Goal: Transaction & Acquisition: Purchase product/service

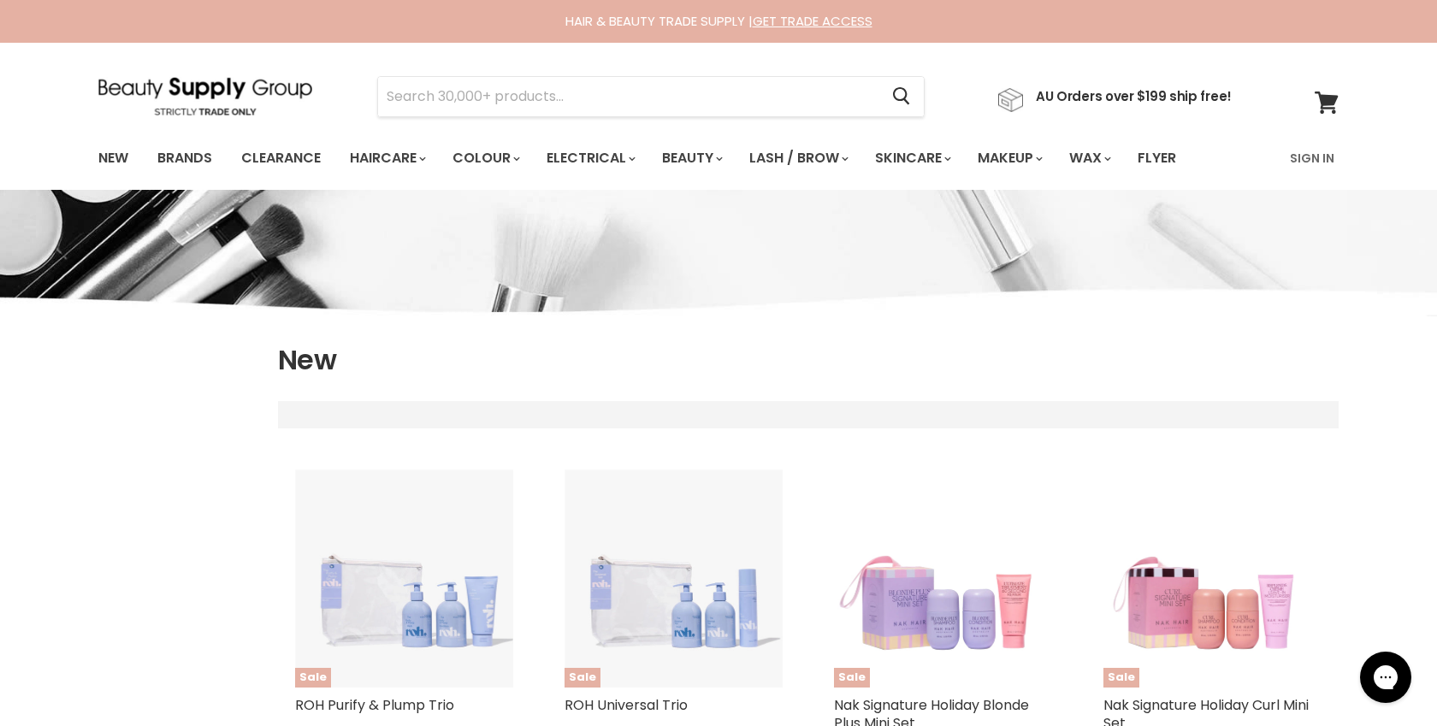
select select "created-descending"
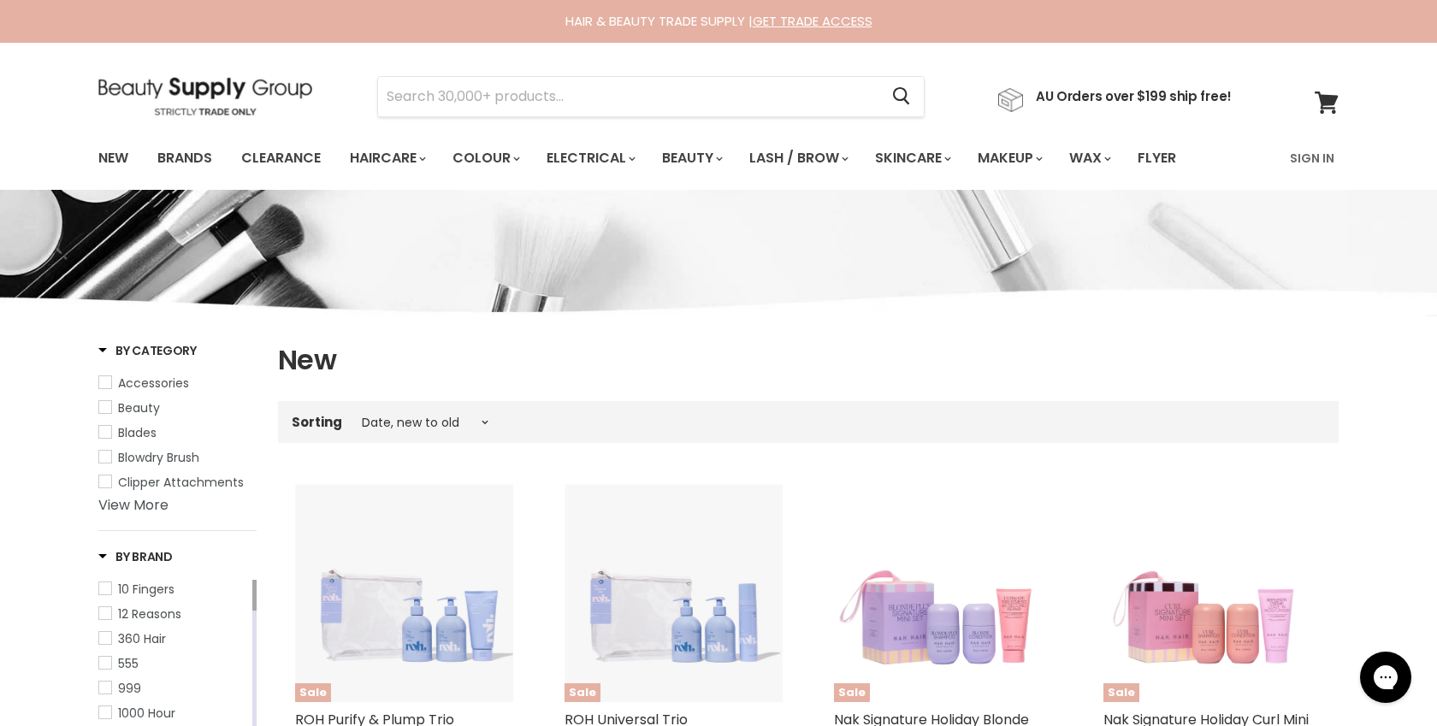
click at [222, 88] on img at bounding box center [205, 96] width 214 height 38
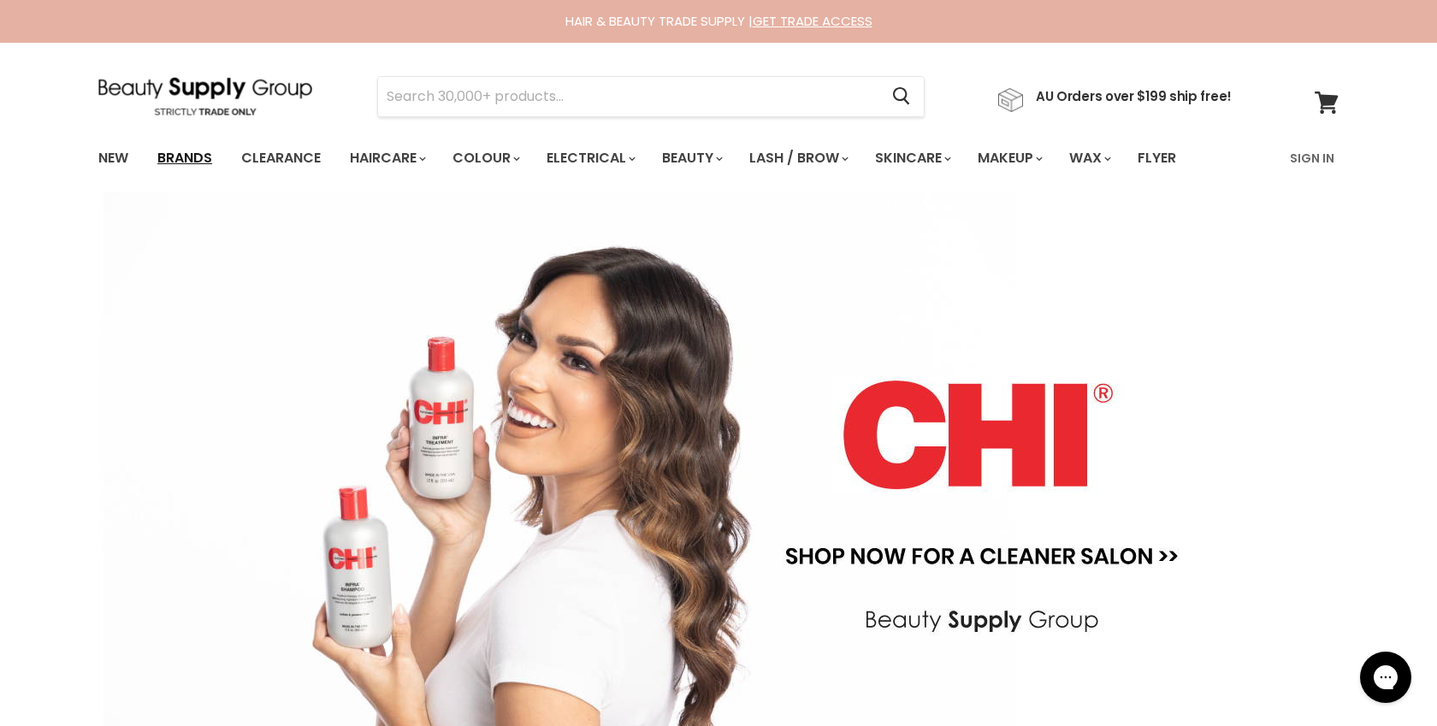
click at [192, 155] on link "Brands" at bounding box center [185, 158] width 80 height 36
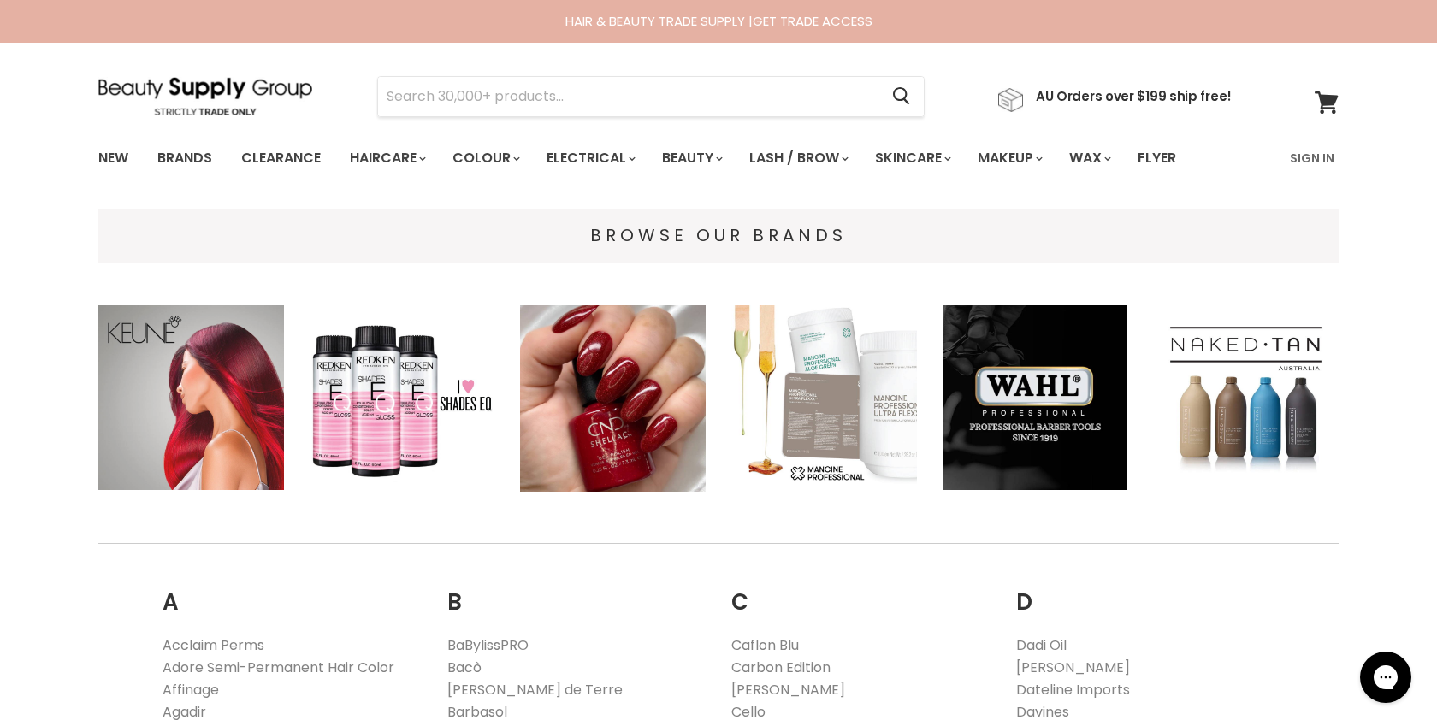
click at [177, 374] on img "Main content" at bounding box center [191, 398] width 186 height 186
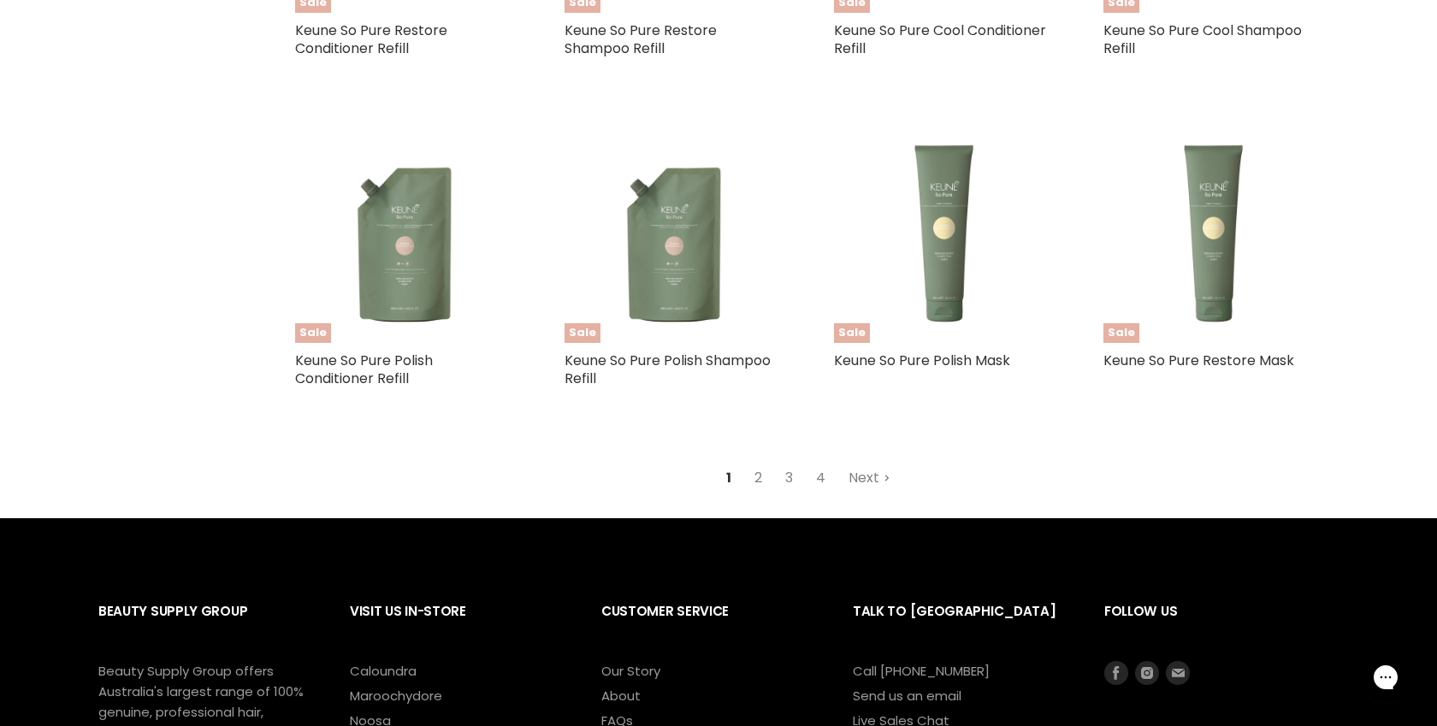
scroll to position [4215, 0]
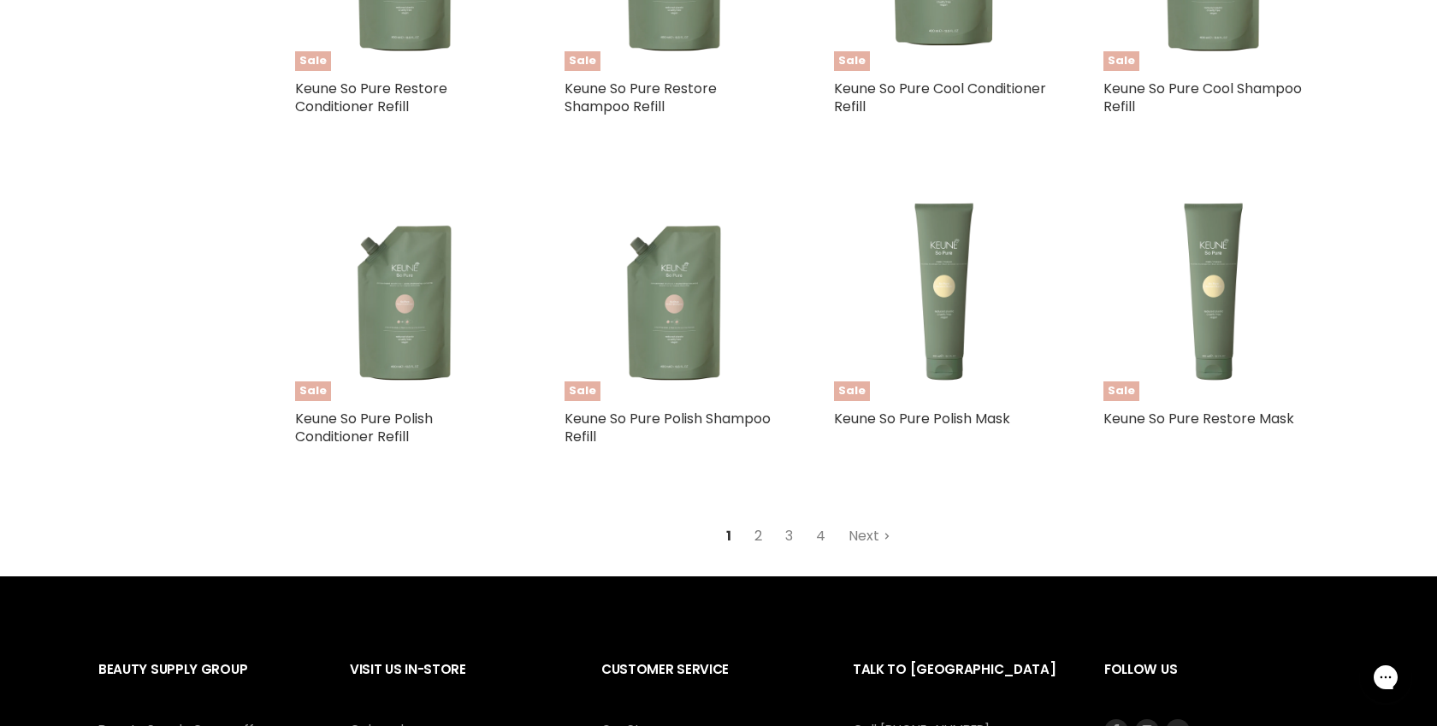
click at [759, 534] on link "2" at bounding box center [758, 536] width 27 height 31
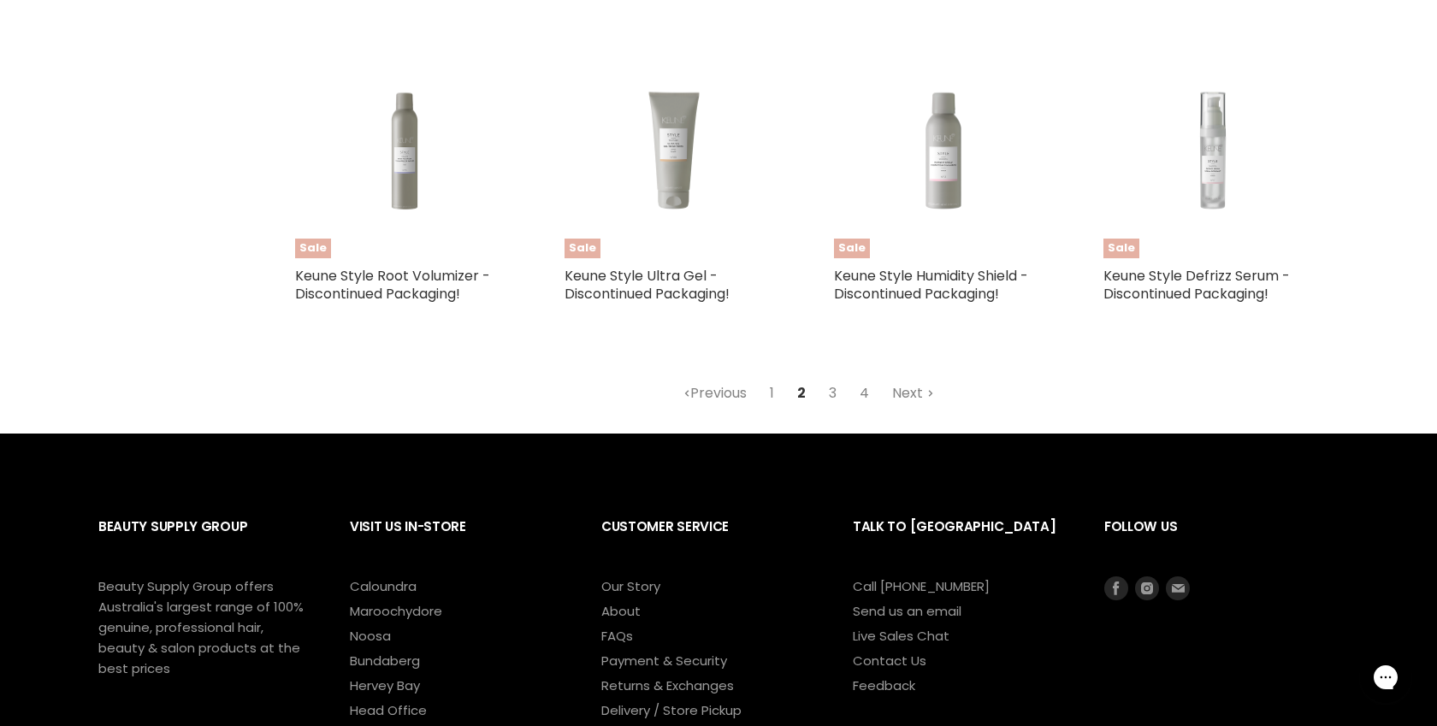
scroll to position [4467, 0]
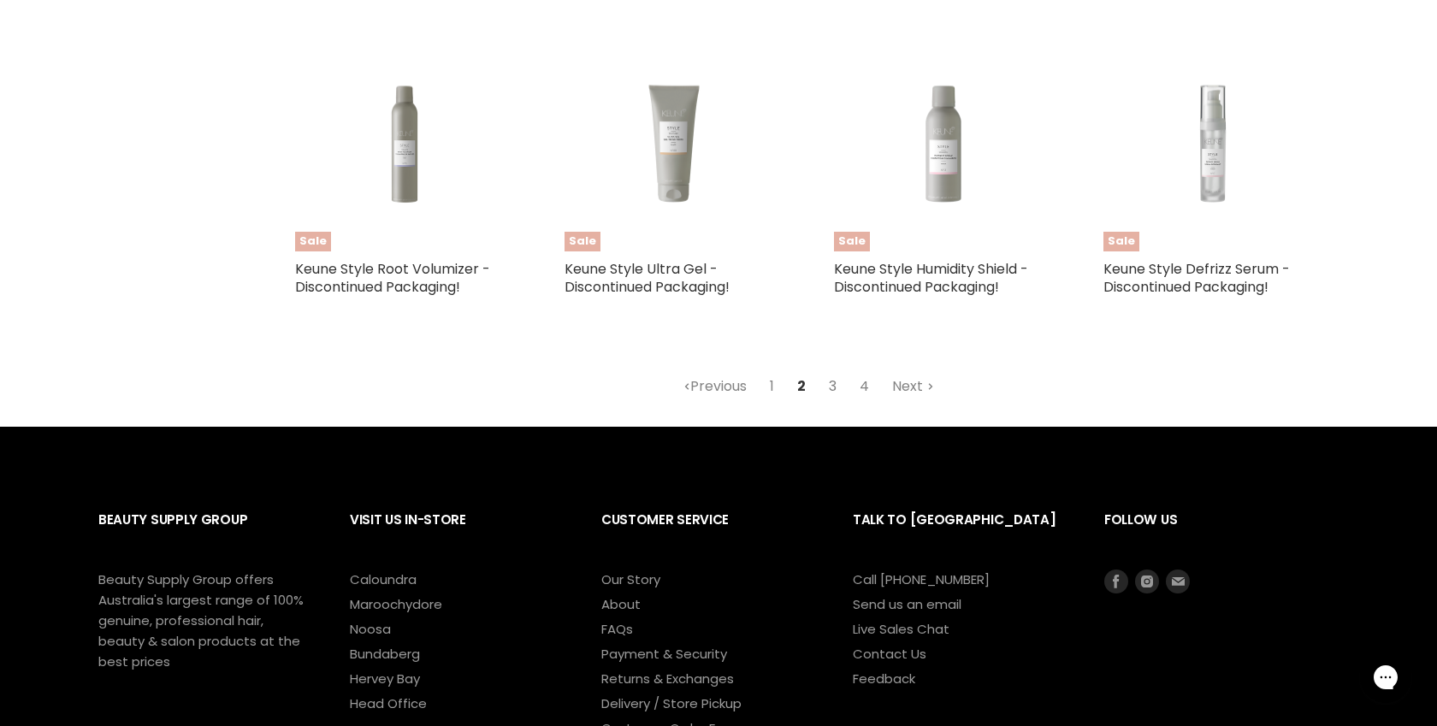
click at [837, 378] on link "3" at bounding box center [832, 386] width 27 height 31
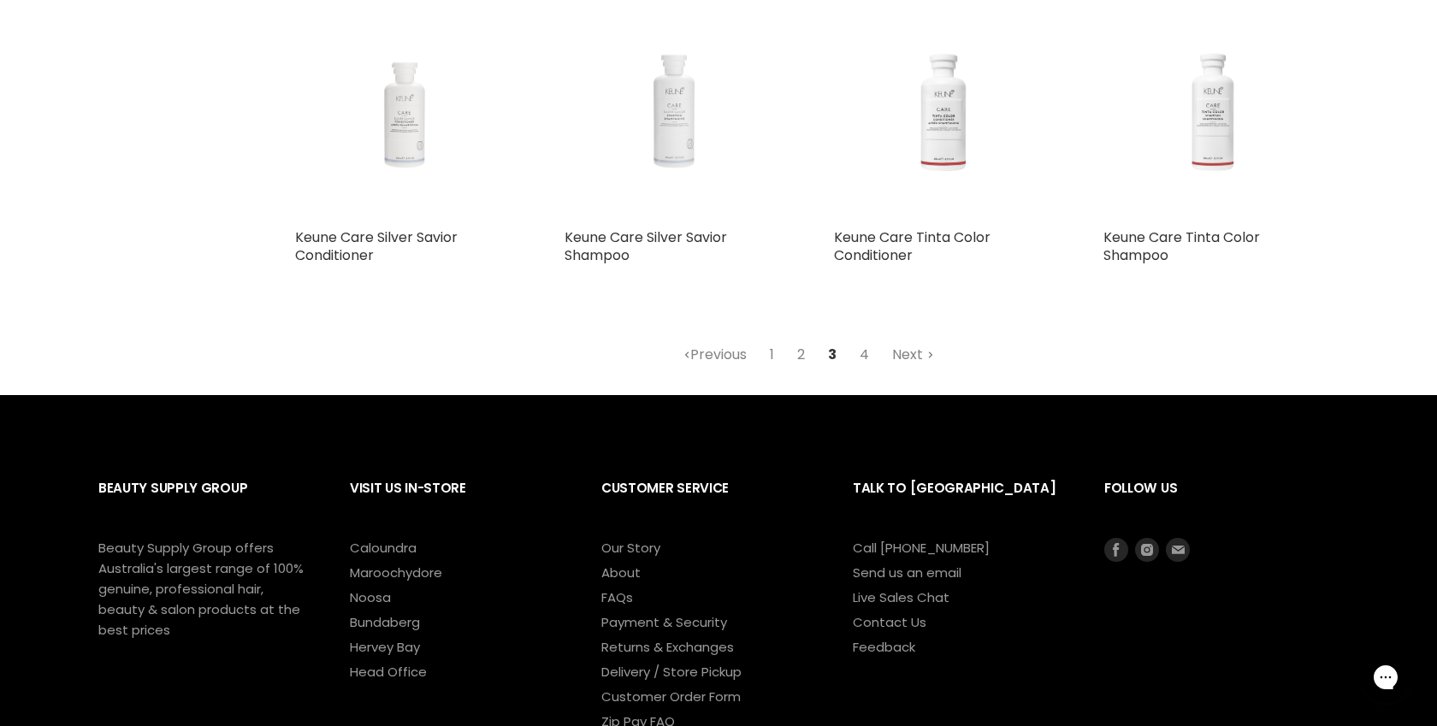
scroll to position [4499, 0]
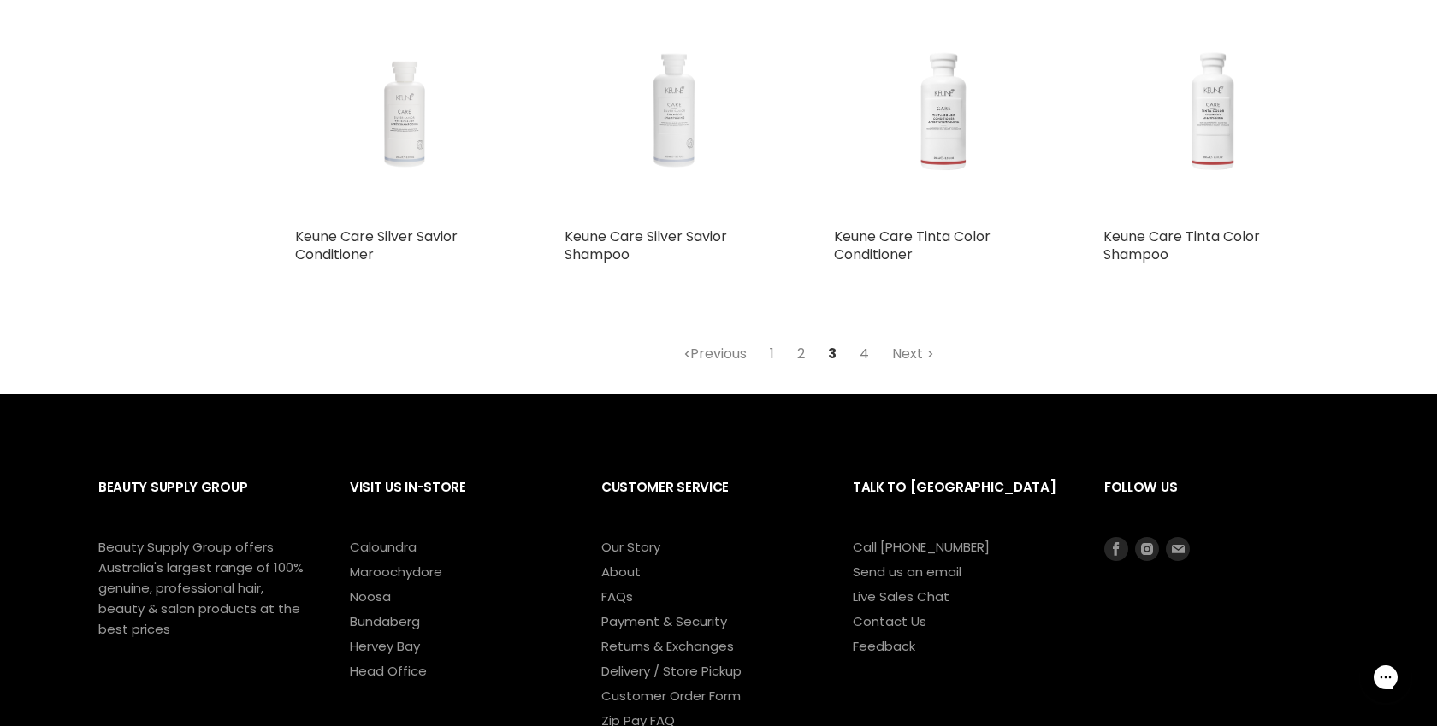
click at [866, 351] on link "4" at bounding box center [864, 354] width 28 height 31
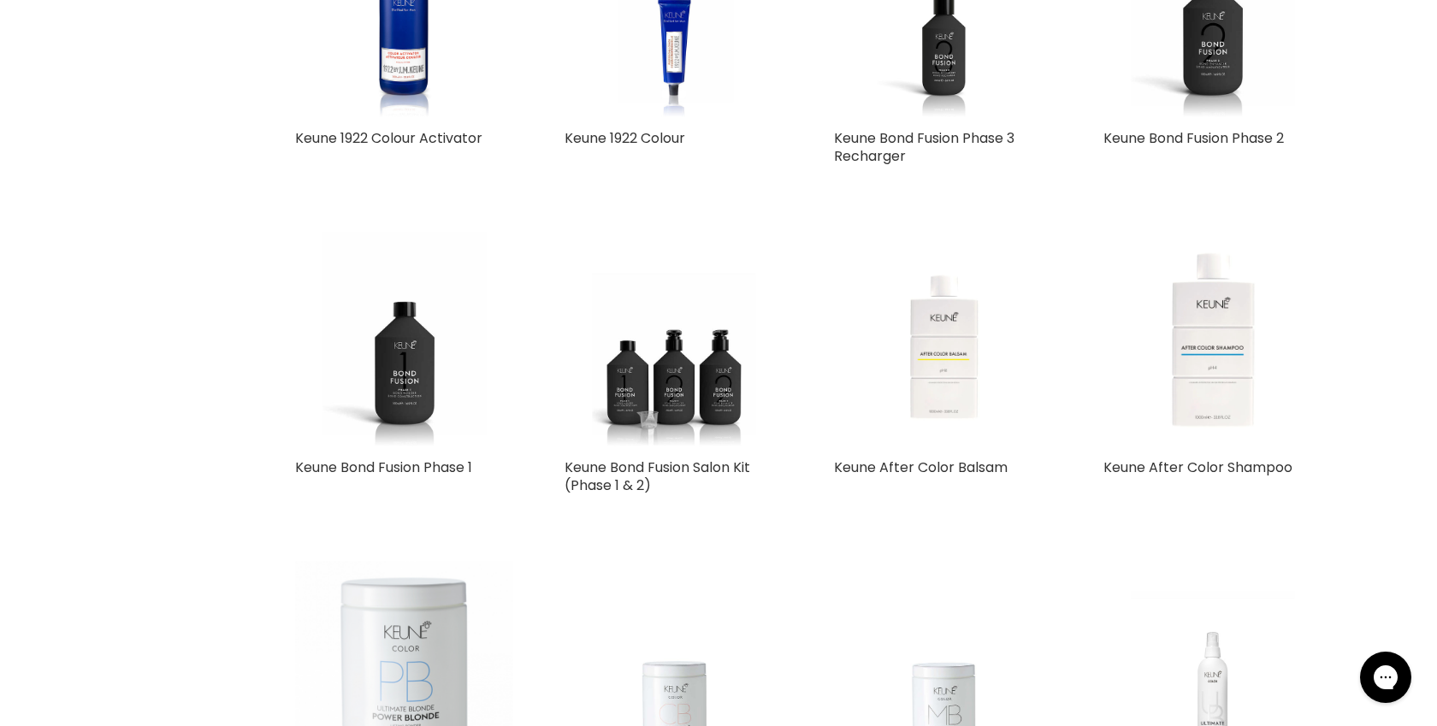
scroll to position [813, 0]
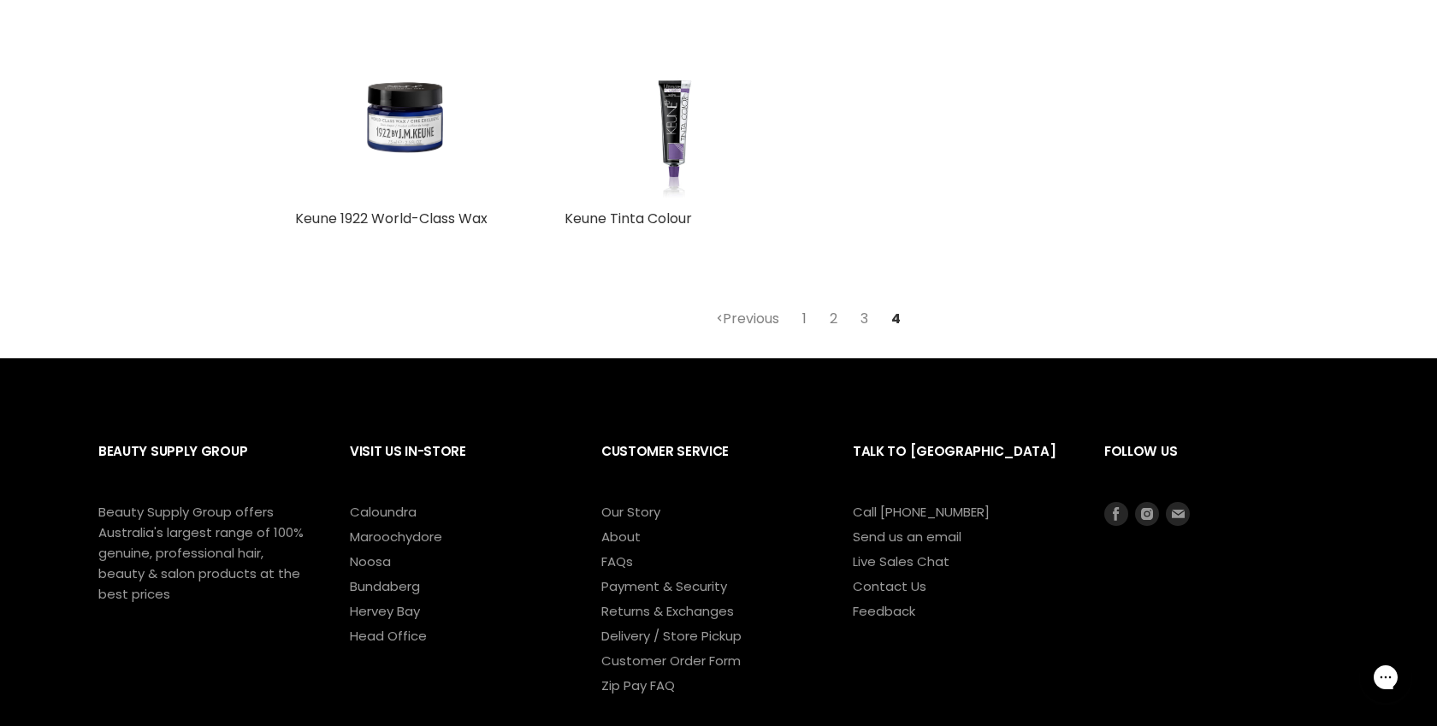
click at [801, 313] on link "1" at bounding box center [804, 319] width 23 height 31
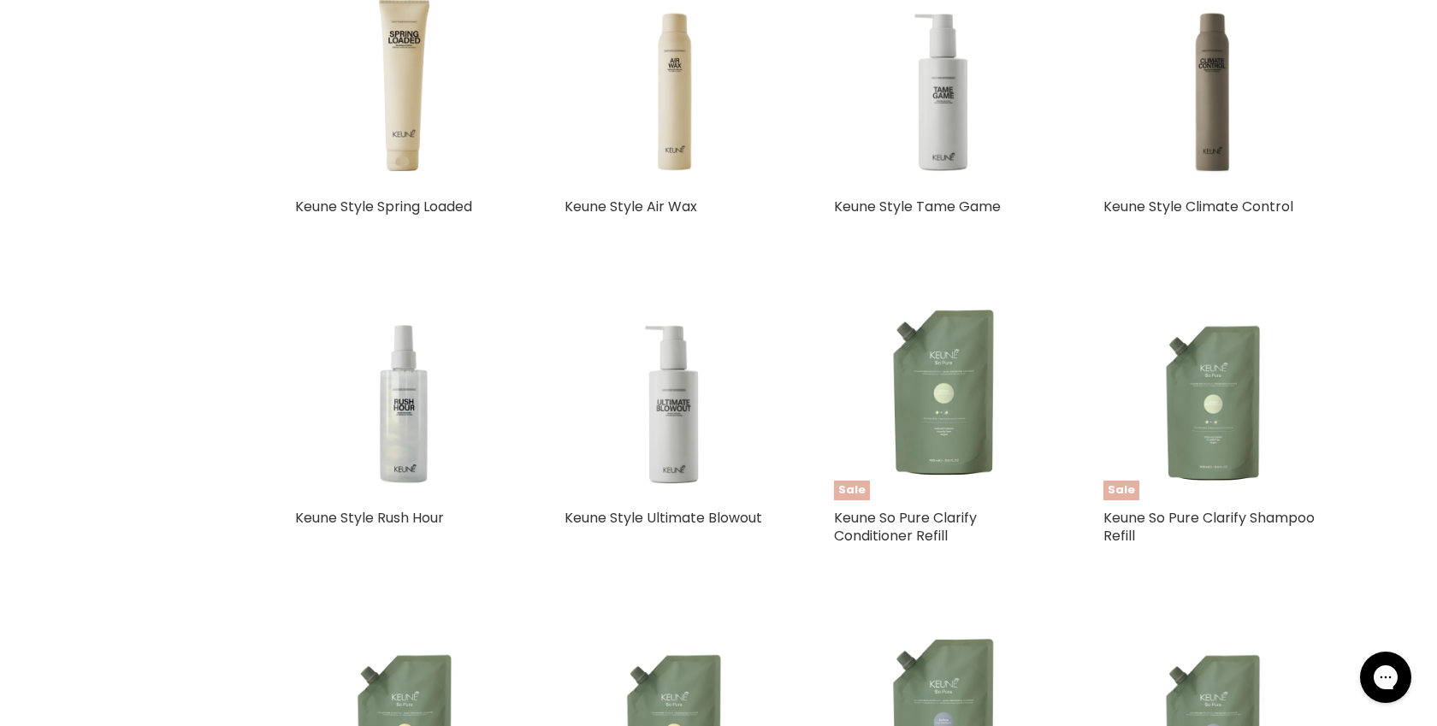
scroll to position [3459, 0]
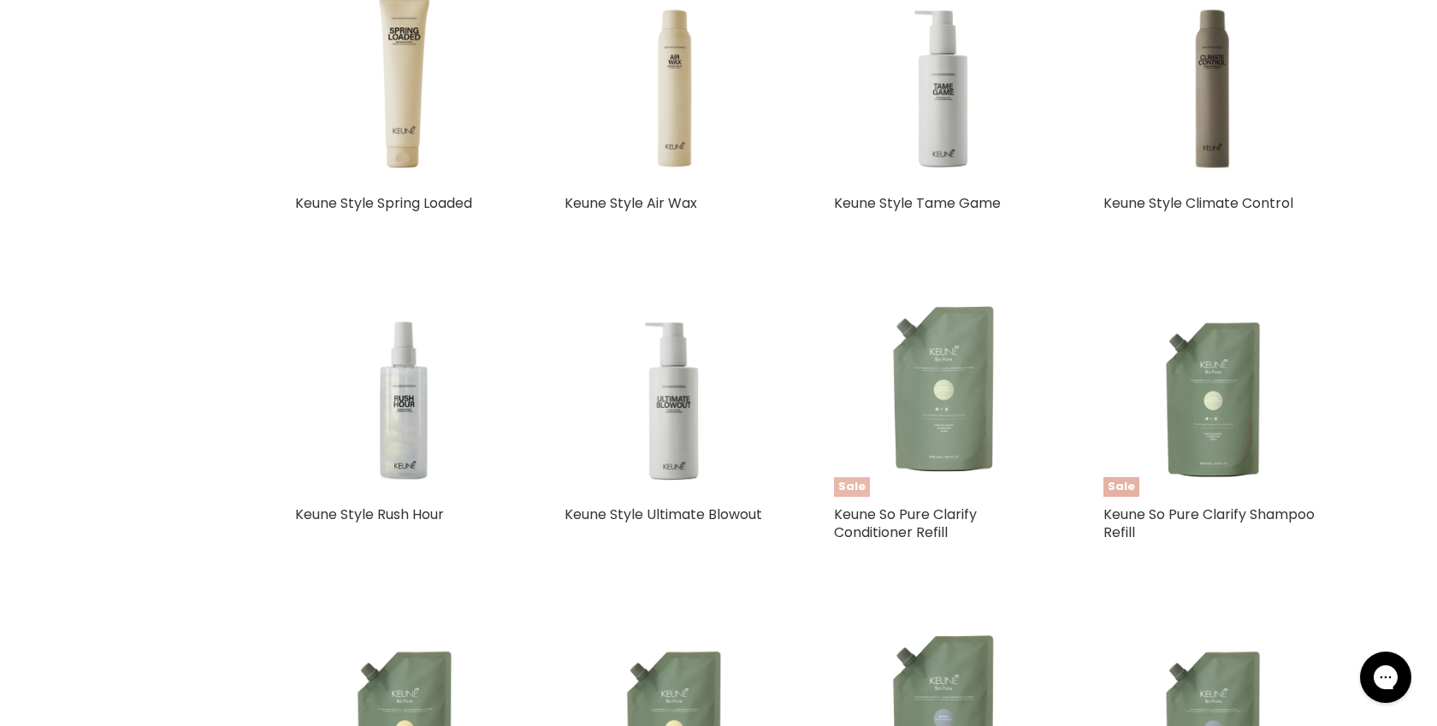
click at [948, 379] on img "Main content" at bounding box center [943, 388] width 208 height 218
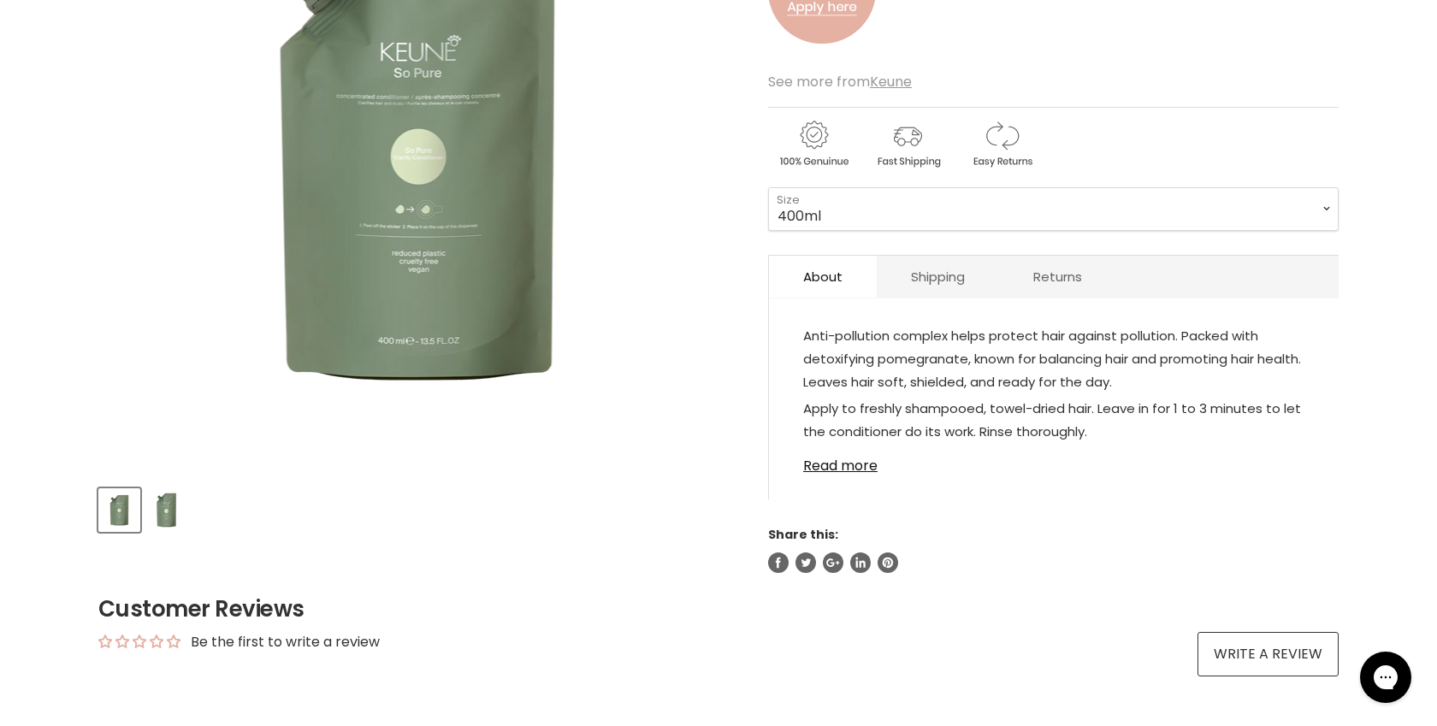
scroll to position [375, 0]
click at [856, 458] on link "Read more" at bounding box center [1053, 460] width 501 height 26
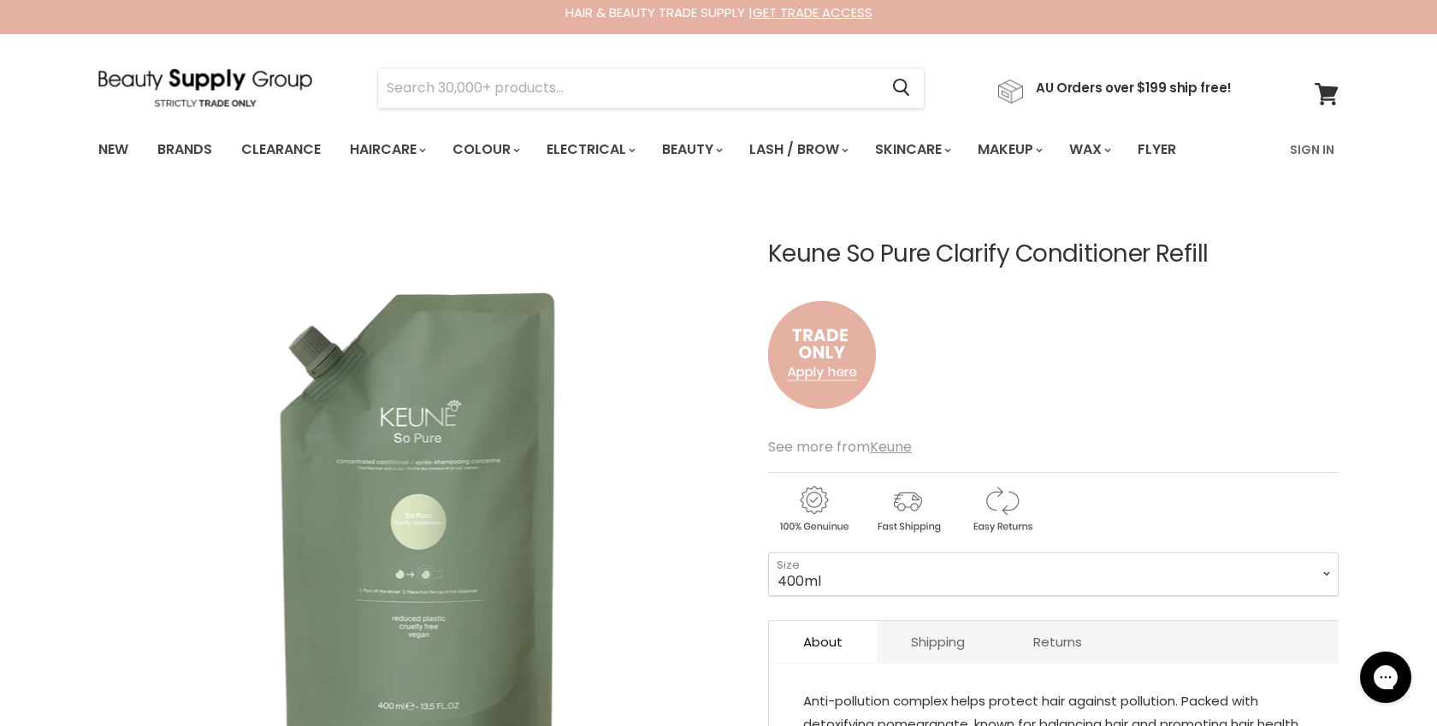
scroll to position [0, 0]
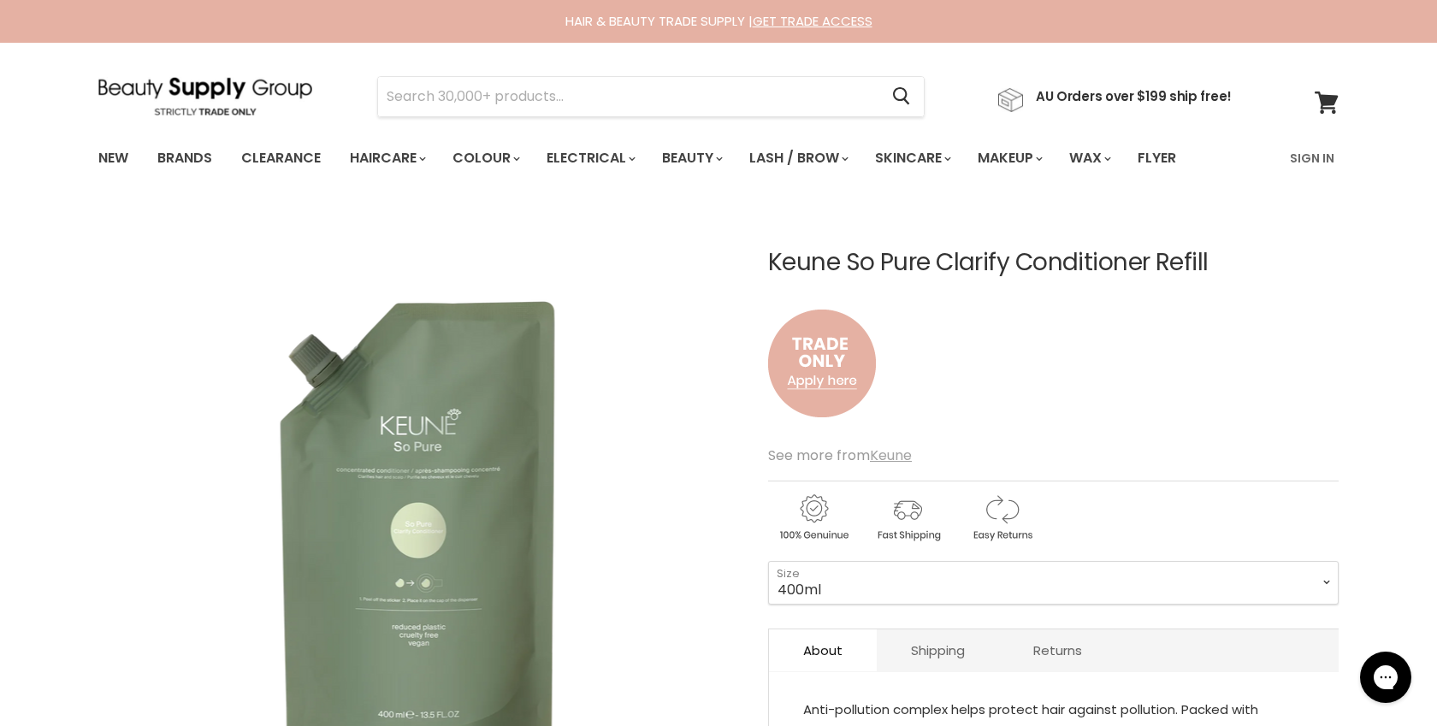
click at [883, 455] on u "Keune" at bounding box center [891, 456] width 42 height 20
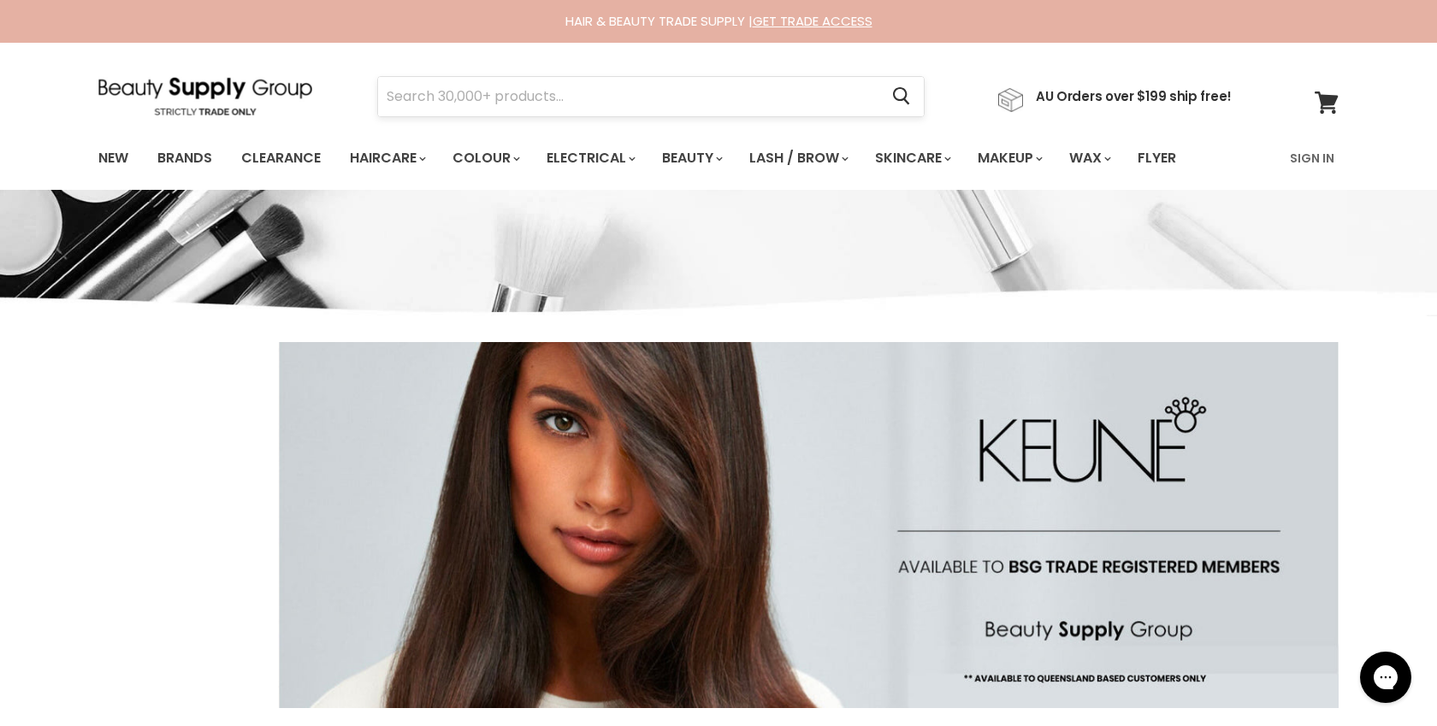
click at [466, 92] on input "Search" at bounding box center [628, 96] width 500 height 39
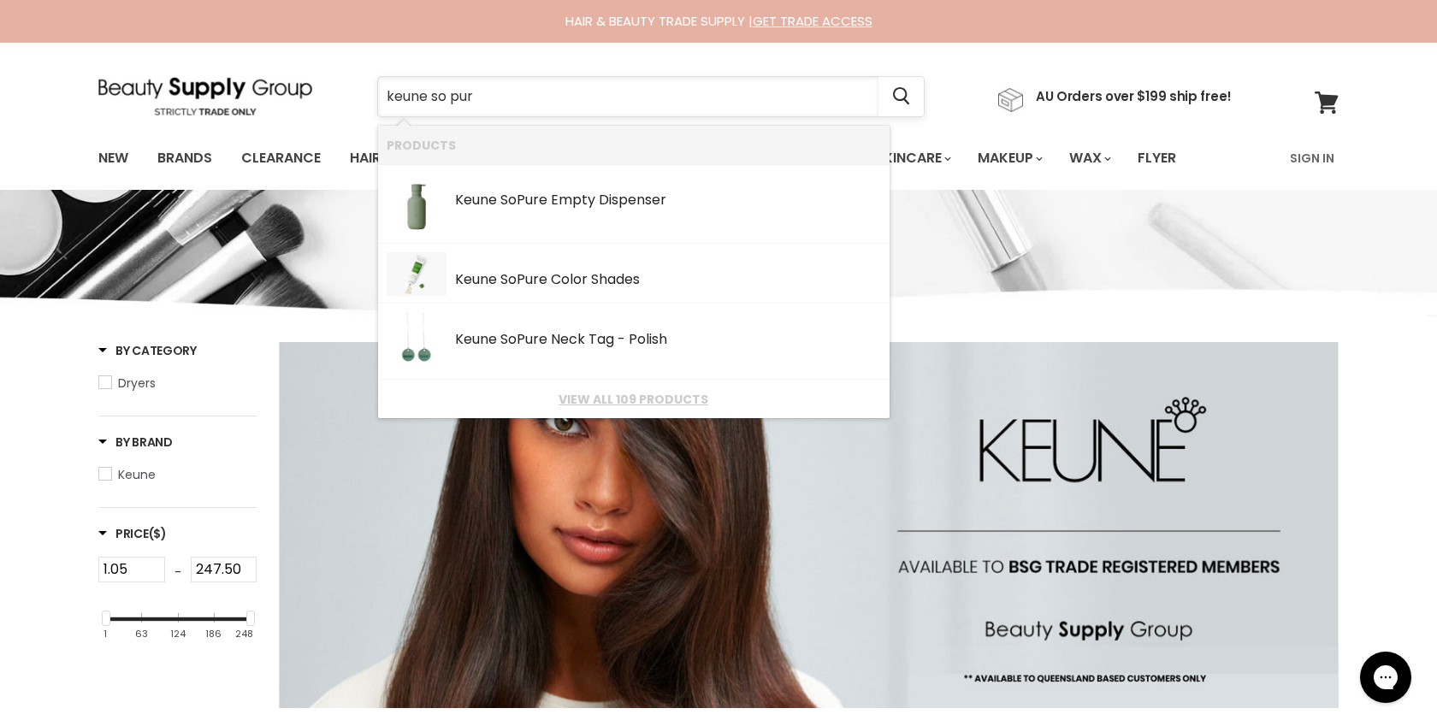
type input "keune so pure"
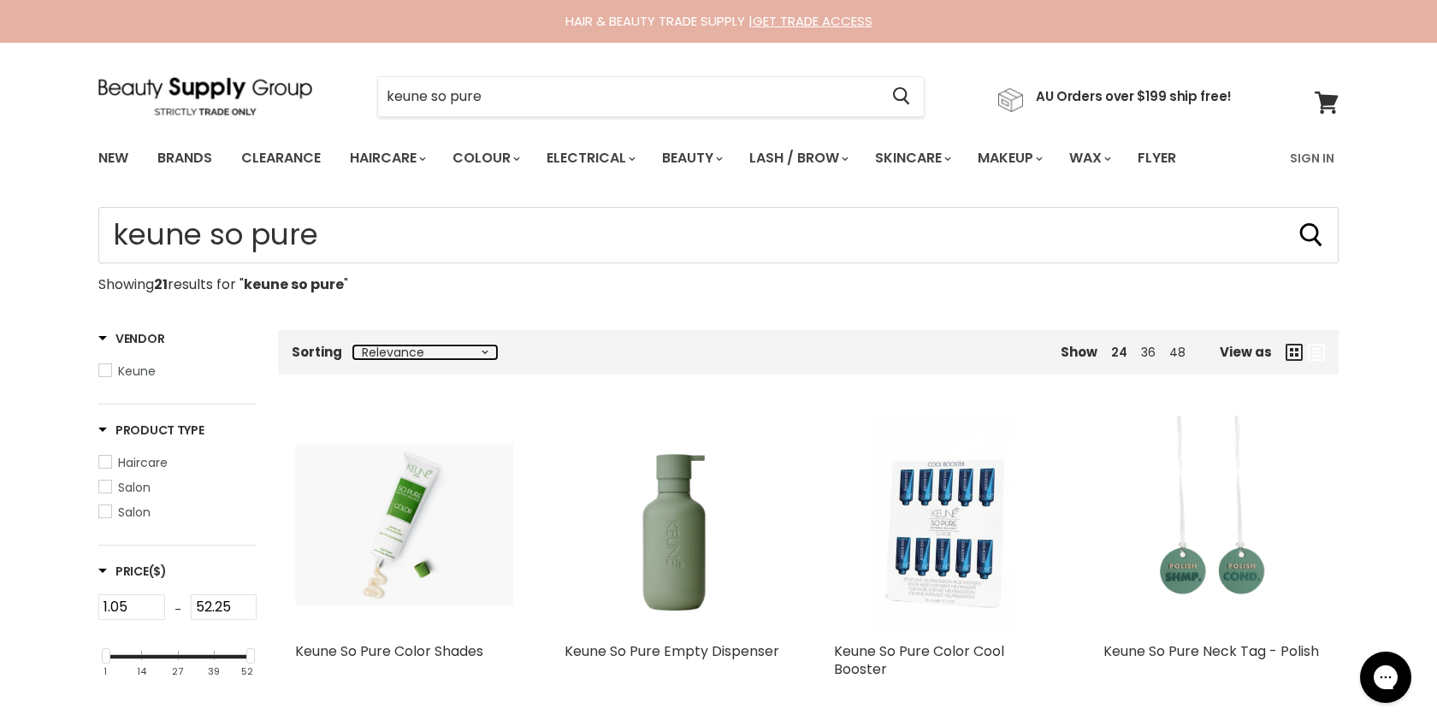
click at [411, 352] on select "Relevance Best Selling Alphabetically, A-Z Alphabetically, Z-A Lowest Price Hig…" at bounding box center [425, 353] width 144 height 14
select select "created-descending"
click at [353, 346] on select "Relevance Best Selling Alphabetically, A-Z Alphabetically, Z-A Lowest Price Hig…" at bounding box center [425, 353] width 144 height 14
select select "created-descending"
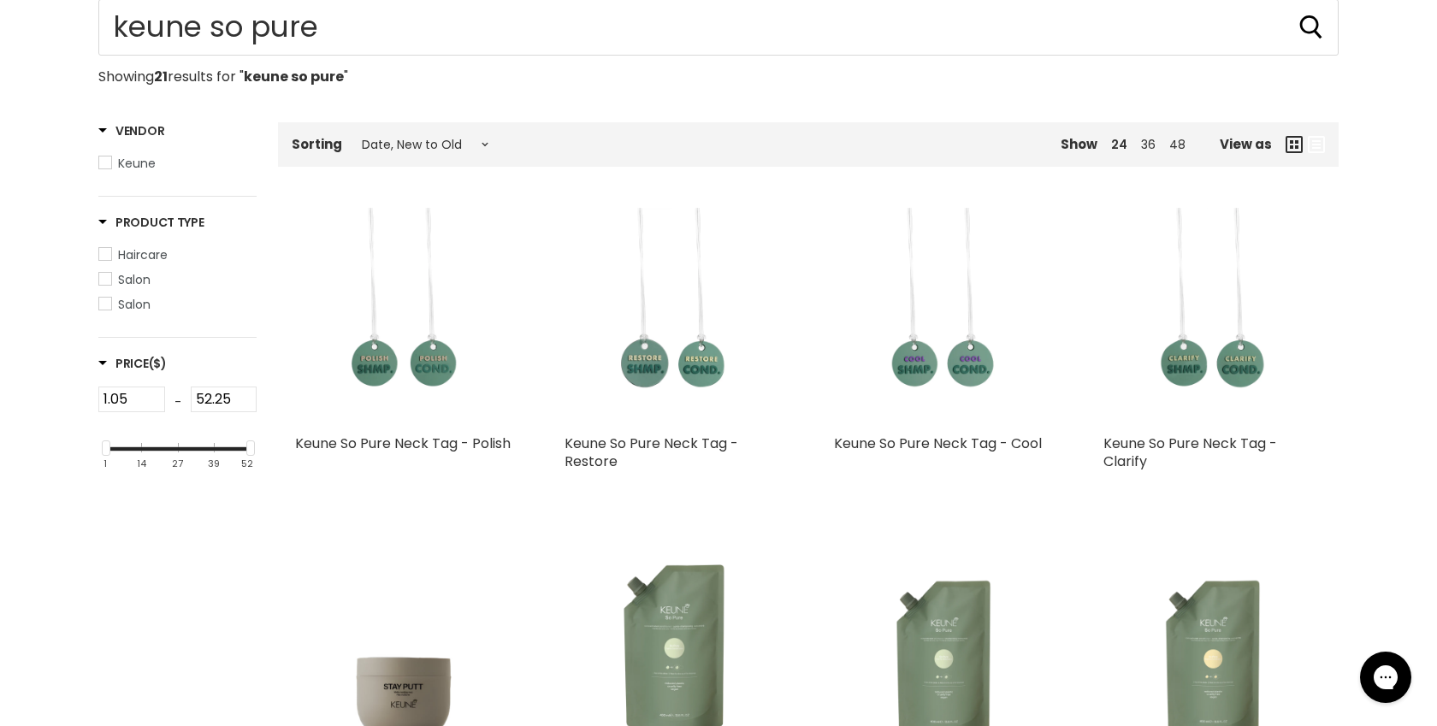
scroll to position [203, 0]
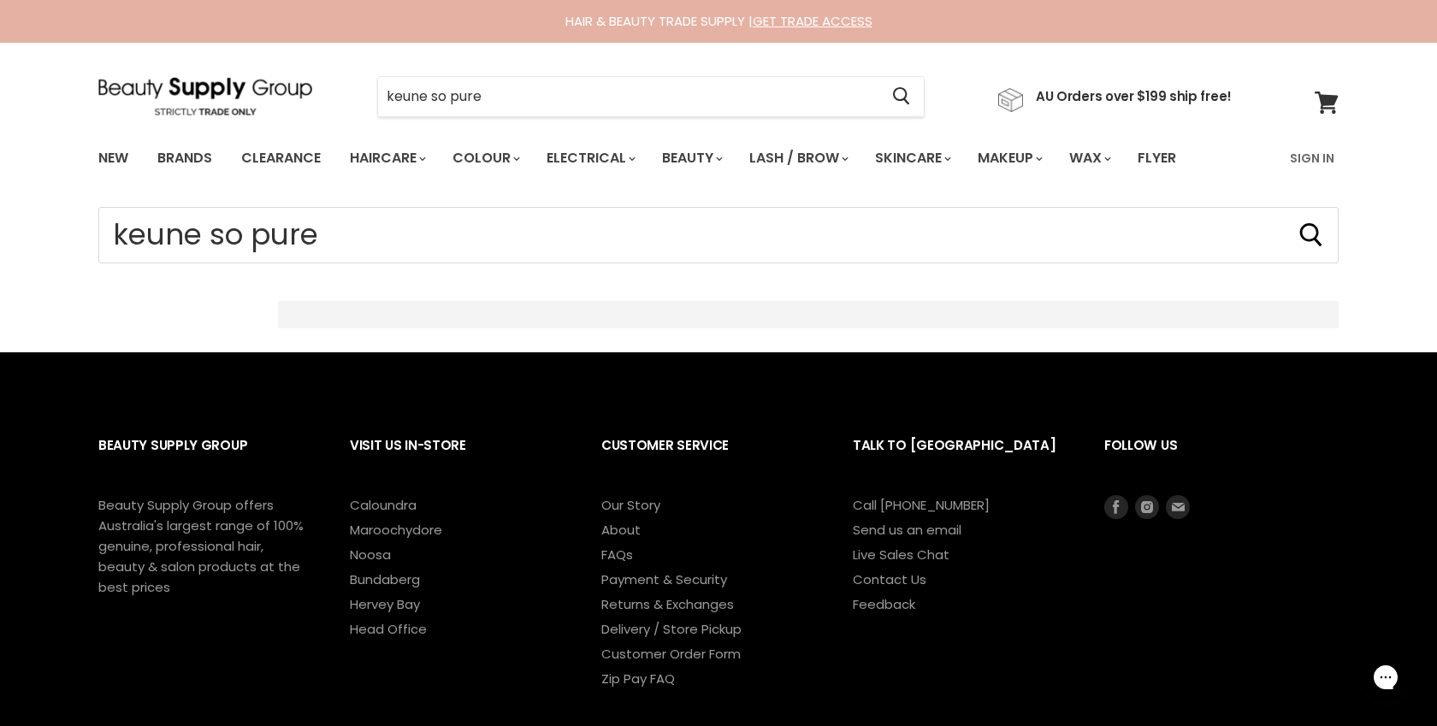
select select "created-descending"
